Goal: Task Accomplishment & Management: Manage account settings

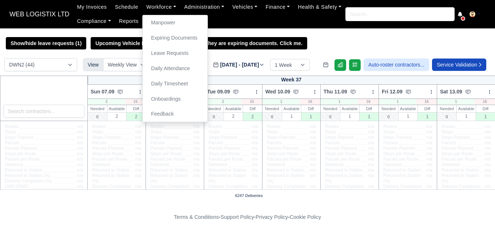
select select "3"
click at [168, 23] on link "Manpower" at bounding box center [175, 22] width 59 height 15
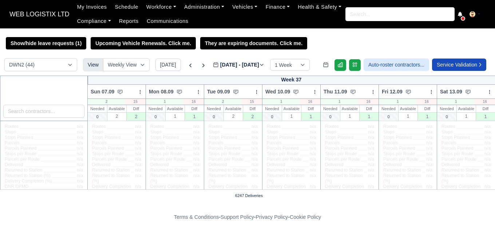
scroll to position [329, 0]
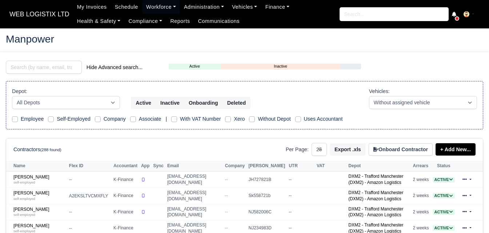
select select "25"
click at [59, 68] on input "search" at bounding box center [44, 67] width 76 height 13
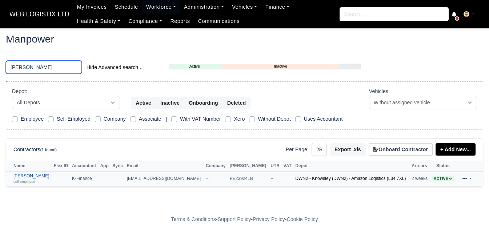
type input "[PERSON_NAME]"
click at [45, 174] on link "[PERSON_NAME] self-employed" at bounding box center [31, 179] width 37 height 11
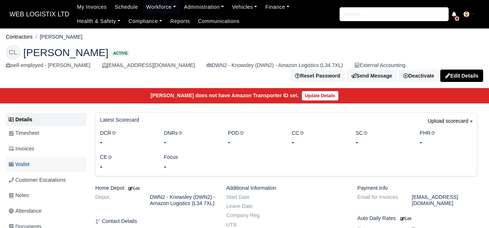
click at [44, 170] on link "Wallet" at bounding box center [46, 164] width 81 height 14
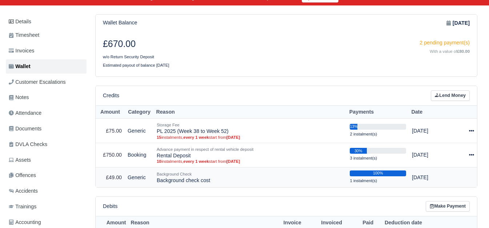
scroll to position [121, 0]
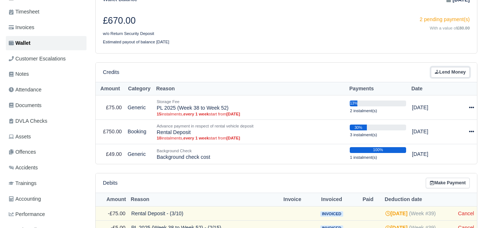
click at [441, 73] on link "Lend Money" at bounding box center [450, 72] width 39 height 11
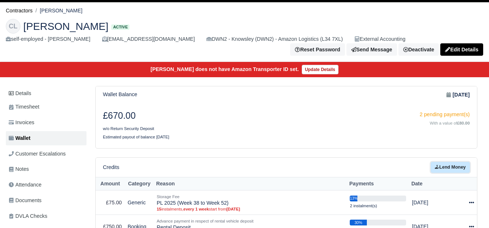
scroll to position [0, 0]
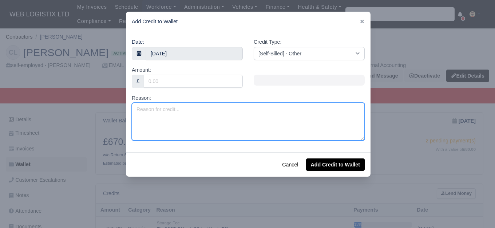
click at [191, 123] on textarea "Reason:" at bounding box center [248, 122] width 233 height 38
type textarea "v"
click at [196, 115] on textarea "Valet Charge -" at bounding box center [248, 122] width 233 height 38
paste textarea "MX71XCT"
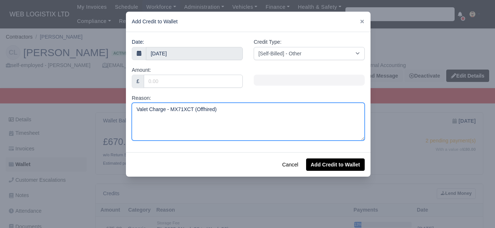
type textarea "Valet Charge - MX71XCT (Offhired)"
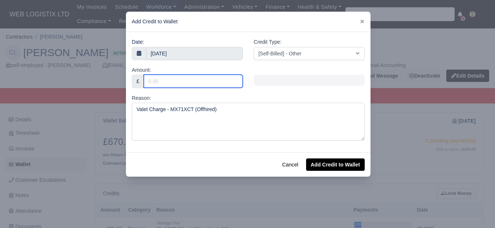
click at [193, 80] on input "Amount:" at bounding box center [193, 81] width 99 height 13
type input "72"
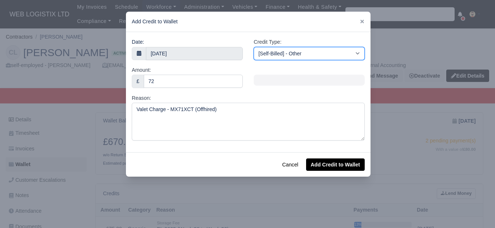
click at [286, 54] on select "[Self-Billed] - Other [Self-Billed] - Negative Invoice [Self-Billed] - Keychain…" at bounding box center [309, 53] width 111 height 13
click at [254, 47] on select "[Self-Billed] - Other [Self-Billed] - Negative Invoice [Self-Billed] - Keychain…" at bounding box center [309, 53] width 111 height 13
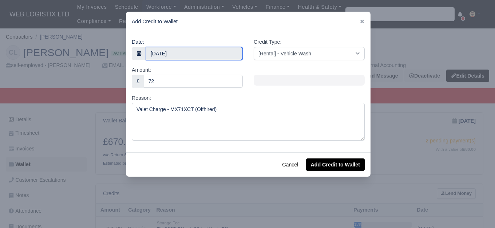
click at [205, 55] on body "WEB LOGISTIX LTD My Invoices Schedule Workforce Manpower Expiring Documents Lea…" at bounding box center [247, 114] width 495 height 228
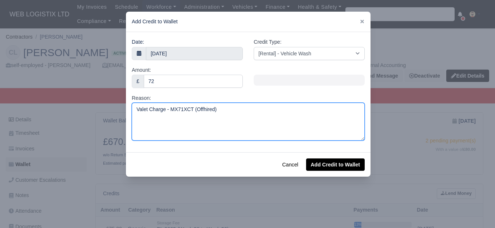
click at [293, 103] on textarea "Valet Charge - MX71XCT (Offhired)" at bounding box center [248, 122] width 233 height 38
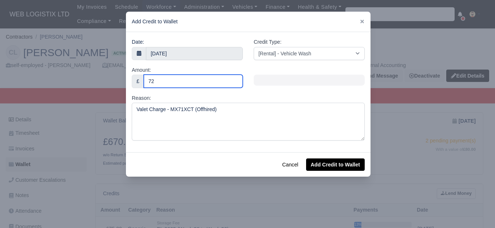
click at [196, 84] on input "72" at bounding box center [193, 81] width 99 height 13
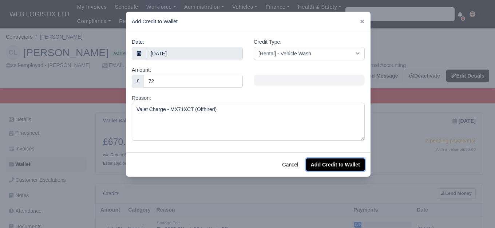
click at [334, 166] on button "Add Credit to Wallet" at bounding box center [335, 164] width 59 height 12
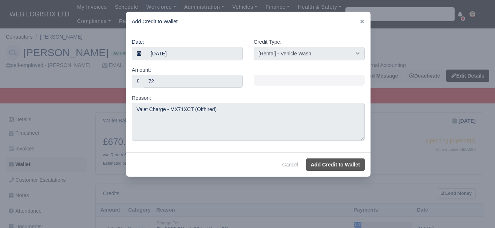
select select "other"
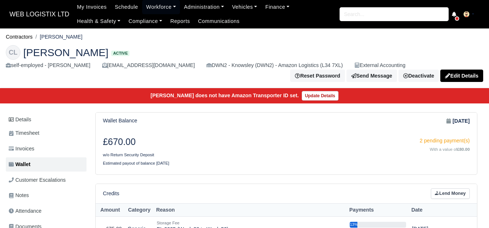
scroll to position [61, 0]
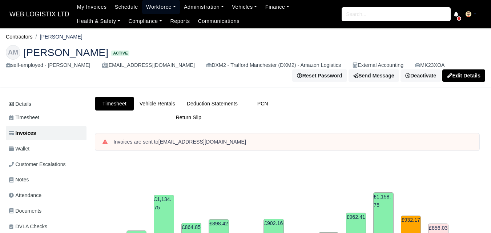
click at [162, 8] on link "Workforce" at bounding box center [161, 7] width 38 height 14
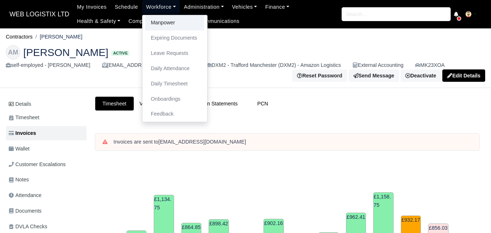
click at [165, 25] on link "Manpower" at bounding box center [175, 22] width 59 height 15
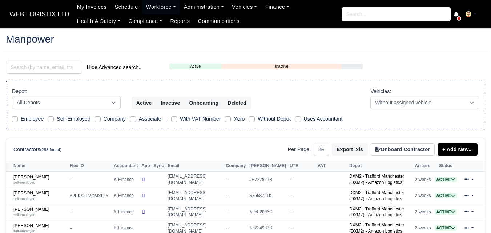
select select "25"
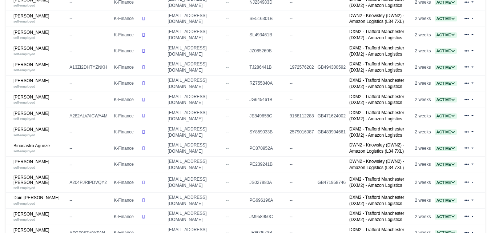
scroll to position [243, 0]
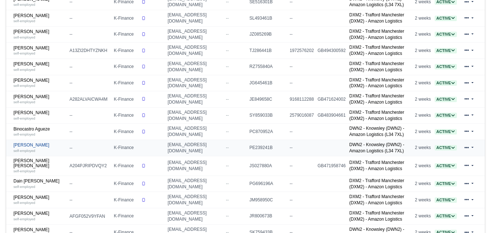
click at [32, 152] on link "Cameron Bradburn-Lewis self-employed" at bounding box center [39, 148] width 52 height 11
click at [37, 146] on link "Cameron Bradburn-Lewis self-employed" at bounding box center [39, 148] width 52 height 11
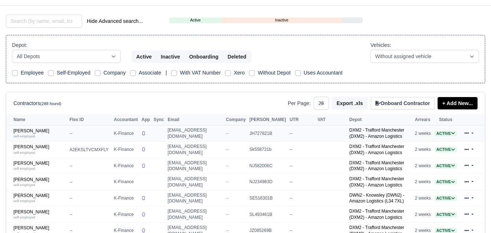
scroll to position [121, 0]
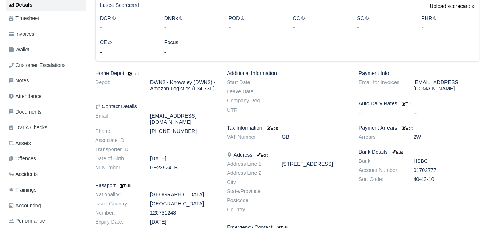
scroll to position [121, 0]
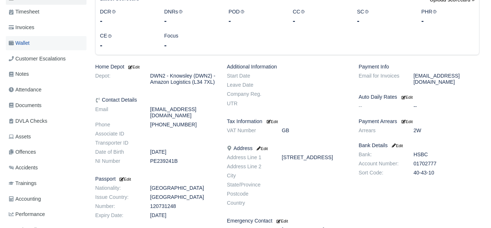
click at [23, 47] on span "Wallet" at bounding box center [19, 43] width 21 height 8
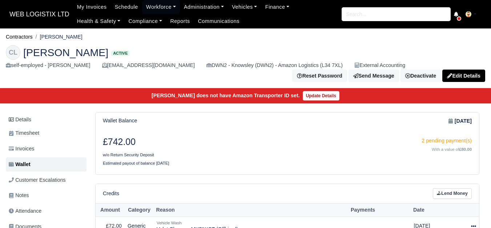
scroll to position [61, 0]
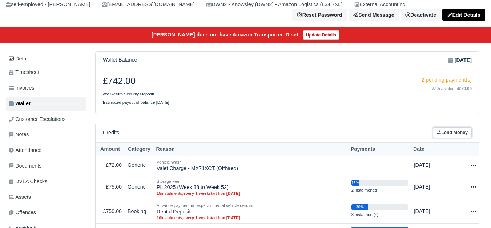
click at [451, 133] on link "Lend Money" at bounding box center [452, 132] width 39 height 11
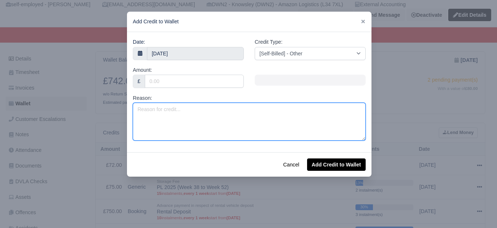
click at [187, 120] on textarea "Reason:" at bounding box center [249, 122] width 233 height 38
click at [217, 107] on textarea "Reason:" at bounding box center [249, 122] width 233 height 38
paste textarea "MX71XCT"
type textarea "MX71XCT"
click at [235, 128] on textarea "Reason:" at bounding box center [249, 122] width 233 height 38
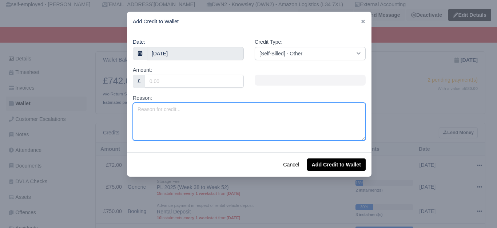
paste textarea "N/S/F BUMPER SCRATCED - PASSENGER DOOR SCRATCHED - SLIDING DOOR SCRATCED - N/S/…"
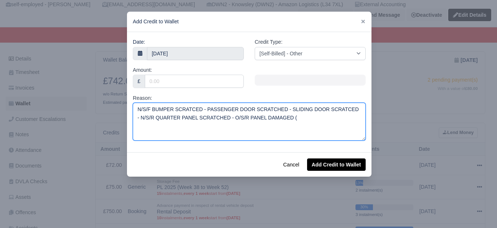
click at [311, 126] on textarea "N/S/F BUMPER SCRATCED - PASSENGER DOOR SCRATCHED - SLIDING DOOR SCRATCED - N/S/…" at bounding box center [249, 122] width 233 height 38
paste textarea "MX71XCT"
type textarea "N/S/F BUMPER SCRATCED - PASSENGER DOOR SCRATCHED - SLIDING DOOR SCRATCED - N/S/…"
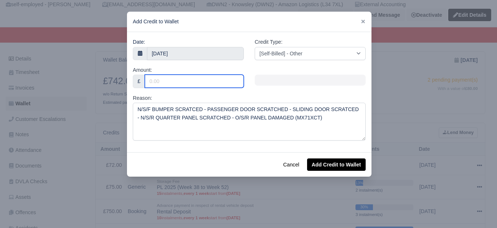
click at [209, 85] on input "Amount:" at bounding box center [194, 81] width 99 height 13
click at [183, 83] on input "Amount:" at bounding box center [194, 81] width 99 height 13
paste input "1,362"
type input "1362"
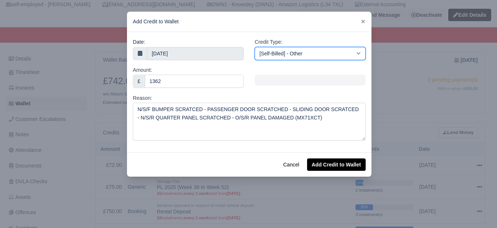
click at [282, 49] on select "[Self-Billed] - Other [Self-Billed] - Negative Invoice [Self-Billed] - Keychain…" at bounding box center [310, 53] width 111 height 13
click at [255, 47] on select "[Self-Billed] - Other [Self-Billed] - Negative Invoice [Self-Billed] - Keychain…" at bounding box center [310, 53] width 111 height 13
click at [326, 57] on select "[Self-Billed] - Other [Self-Billed] - Negative Invoice [Self-Billed] - Keychain…" at bounding box center [310, 53] width 111 height 13
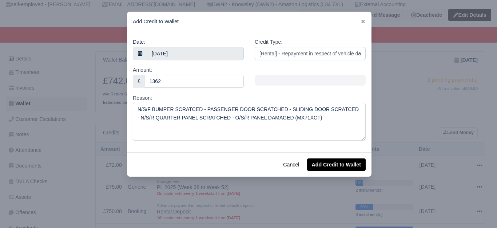
click at [338, 39] on div "Credit Type: [Self-Billed] - Other [Self-Billed] - Negative Invoice [Self-Bille…" at bounding box center [310, 49] width 111 height 22
click at [327, 163] on button "Add Credit to Wallet" at bounding box center [336, 164] width 59 height 12
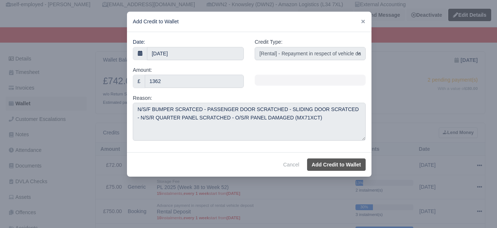
select select "other"
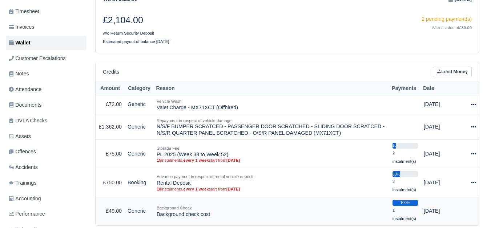
scroll to position [61, 0]
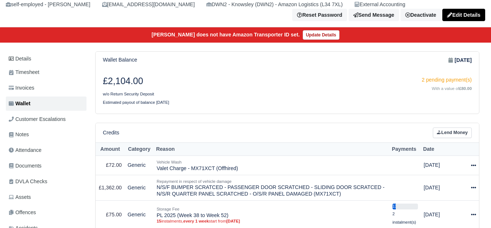
click at [144, 102] on small "Estimated payout of balance in 45 weeks" at bounding box center [136, 102] width 67 height 4
click at [144, 102] on small "Estimated payout of balance [DATE]" at bounding box center [136, 102] width 67 height 4
click at [144, 110] on div "£2,104.00 w/o Return Security Deposit 2 pending payment(s) With a value of £80.…" at bounding box center [288, 90] width 384 height 45
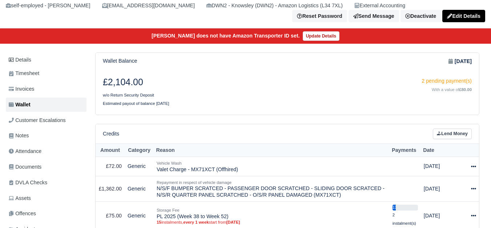
scroll to position [0, 0]
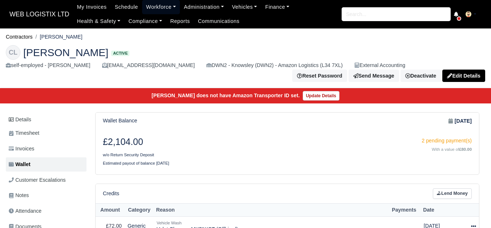
click at [154, 7] on link "Workforce" at bounding box center [161, 7] width 38 height 14
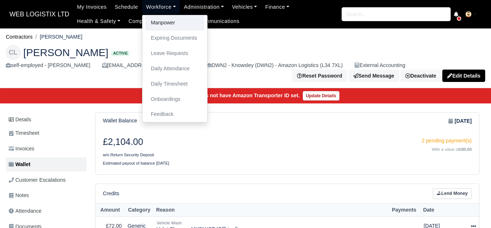
click at [154, 18] on link "Manpower" at bounding box center [175, 22] width 59 height 15
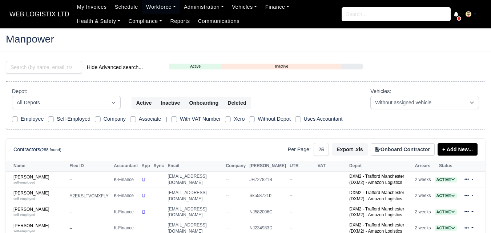
select select "25"
click at [44, 69] on input "search" at bounding box center [44, 67] width 76 height 13
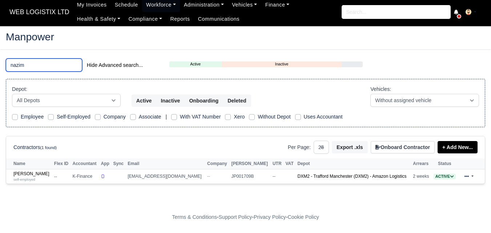
scroll to position [3, 0]
type input "nazim"
click at [27, 170] on td "Nazim Uddin self-employed" at bounding box center [29, 177] width 46 height 14
click at [27, 181] on small "self-employed" at bounding box center [24, 180] width 22 height 4
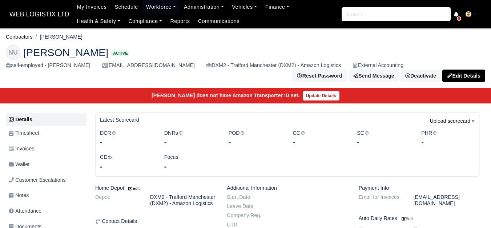
click at [24, 165] on link "Wallet" at bounding box center [46, 164] width 81 height 14
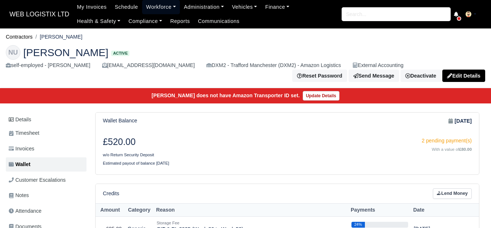
click at [152, 9] on link "Workforce" at bounding box center [161, 7] width 38 height 14
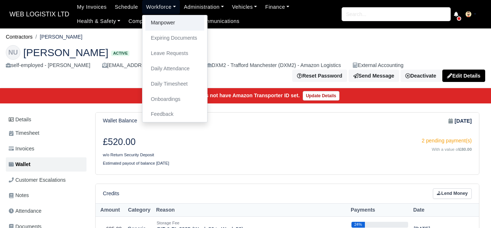
click at [158, 18] on link "Manpower" at bounding box center [175, 22] width 59 height 15
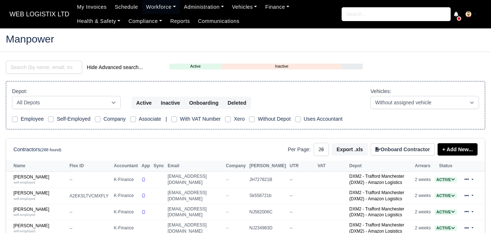
select select "25"
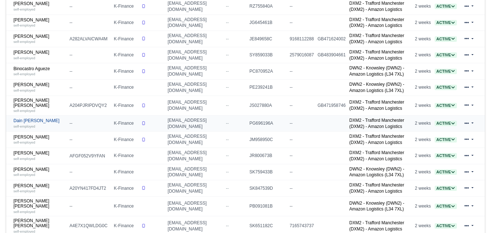
scroll to position [303, 0]
click at [26, 82] on link "[PERSON_NAME] self-employed" at bounding box center [39, 87] width 52 height 11
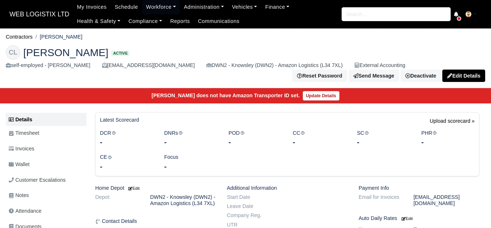
click at [53, 169] on link "Wallet" at bounding box center [46, 164] width 81 height 14
click at [23, 167] on span "Wallet" at bounding box center [19, 164] width 21 height 8
click at [28, 163] on span "Wallet" at bounding box center [19, 164] width 21 height 8
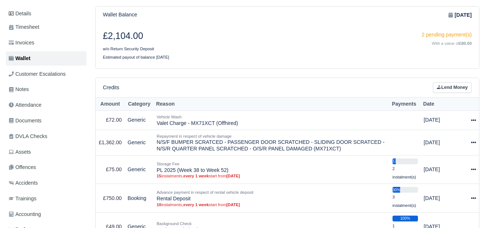
scroll to position [121, 0]
